Goal: Task Accomplishment & Management: Manage account settings

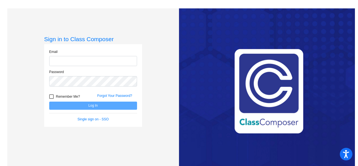
type input "[EMAIL_ADDRESS][PERSON_NAME][DOMAIN_NAME]"
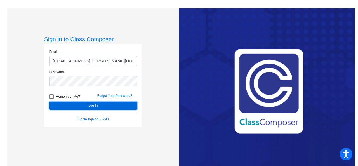
click at [72, 105] on button "Log In" at bounding box center [93, 106] width 88 height 8
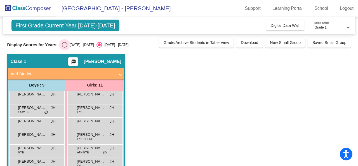
click at [65, 44] on div "Select an option" at bounding box center [65, 45] width 6 height 6
click at [65, 48] on input "[DATE] - [DATE]" at bounding box center [64, 48] width 0 height 0
radio input "true"
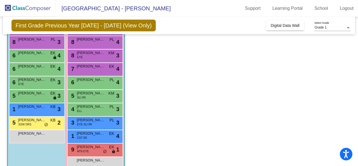
scroll to position [81, 0]
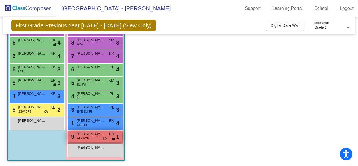
click at [89, 138] on div "9 [PERSON_NAME] ATN EYE EK lock do_not_disturb_alt 1" at bounding box center [94, 136] width 53 height 11
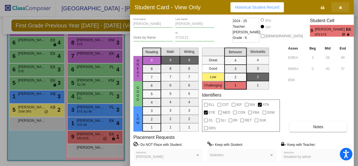
click at [340, 7] on icon "button" at bounding box center [340, 8] width 3 height 4
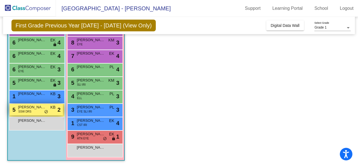
click at [47, 110] on span "do_not_disturb_alt" at bounding box center [46, 112] width 4 height 4
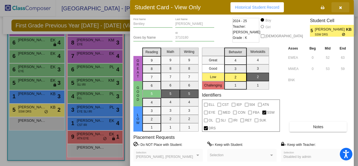
click at [338, 9] on button "button" at bounding box center [340, 7] width 18 height 10
